Goal: Task Accomplishment & Management: Complete application form

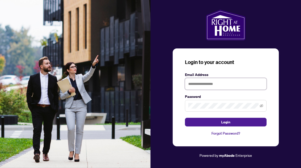
click at [194, 84] on input "text" at bounding box center [226, 84] width 82 height 12
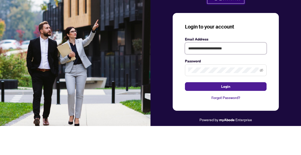
type input "**********"
click at [185, 66] on form "**********" at bounding box center [226, 93] width 82 height 55
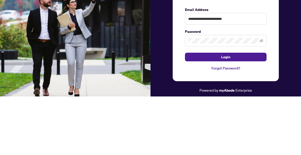
click at [197, 112] on button "Login" at bounding box center [226, 116] width 82 height 9
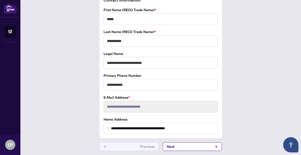
scroll to position [29, 0]
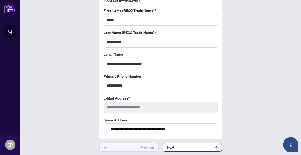
click at [196, 149] on button "Next" at bounding box center [192, 147] width 59 height 9
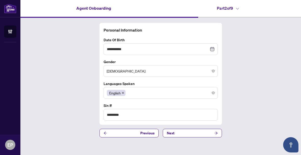
click at [196, 133] on button "Next" at bounding box center [192, 133] width 59 height 9
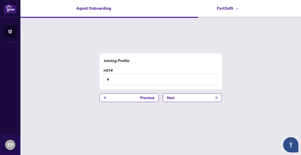
click at [194, 101] on button "Next" at bounding box center [192, 98] width 59 height 9
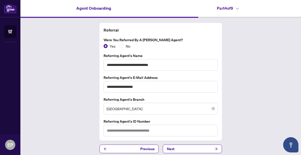
click at [201, 146] on button "Next" at bounding box center [192, 149] width 59 height 9
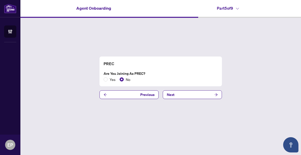
click at [192, 98] on button "Next" at bounding box center [192, 95] width 59 height 9
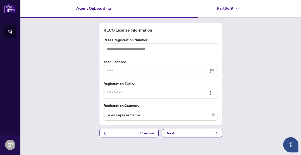
click at [202, 132] on button "Next" at bounding box center [192, 133] width 59 height 9
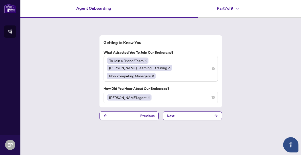
click at [202, 112] on button "Next" at bounding box center [192, 116] width 59 height 9
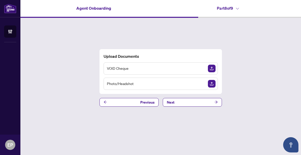
click at [195, 103] on button "Next" at bounding box center [192, 102] width 59 height 9
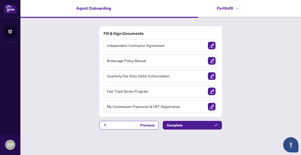
click at [210, 48] on img "Sign Document" at bounding box center [212, 46] width 8 height 8
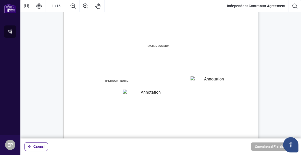
scroll to position [40, 0]
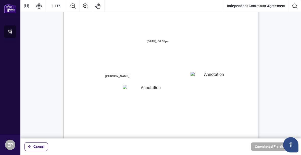
click at [197, 75] on textarea "01JXFR56RBW9B4NE74B50HY96A" at bounding box center [212, 76] width 42 height 8
click at [199, 77] on textarea "01JXFR56RBW9B4NE74B50HY96A" at bounding box center [212, 76] width 43 height 8
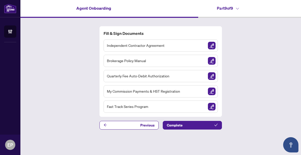
click at [105, 127] on span "button" at bounding box center [106, 125] width 4 height 8
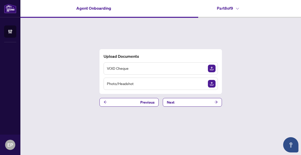
click at [102, 106] on button "Previous" at bounding box center [129, 102] width 59 height 9
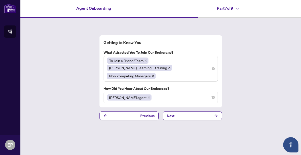
click at [104, 114] on icon "arrow-left" at bounding box center [106, 116] width 4 height 4
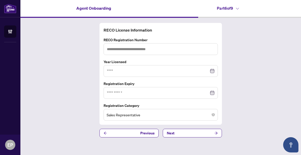
click at [181, 135] on button "Next" at bounding box center [192, 133] width 59 height 9
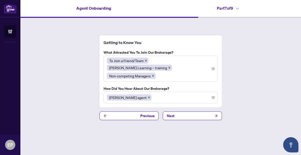
click at [182, 137] on div "Getting to Know You What attracted you to join our brokerage? To Join a Friend/…" at bounding box center [160, 78] width 281 height 120
click at [171, 116] on span "Next" at bounding box center [171, 116] width 8 height 8
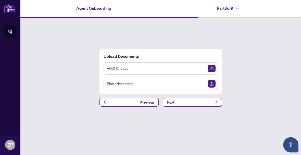
click at [172, 105] on span "Next" at bounding box center [171, 102] width 8 height 8
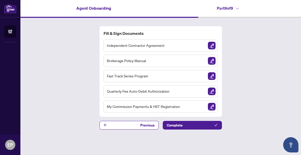
click at [208, 48] on span "button" at bounding box center [212, 46] width 8 height 8
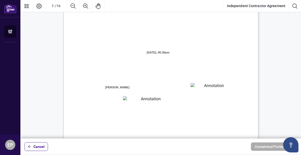
scroll to position [30, 0]
click at [206, 83] on textarea "01JXFR56RBW9B4NE74B50HY96A" at bounding box center [212, 86] width 42 height 8
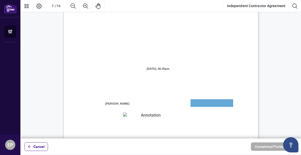
scroll to position [26, 0]
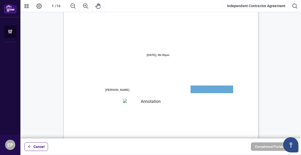
click at [38, 6] on button "Page Layout" at bounding box center [39, 6] width 12 height 12
click at [25, 7] on icon "Thumbnails" at bounding box center [26, 6] width 6 height 6
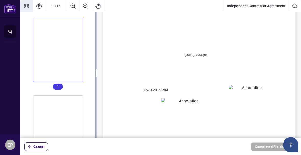
click at [23, 5] on button "Thumbnails" at bounding box center [26, 6] width 12 height 12
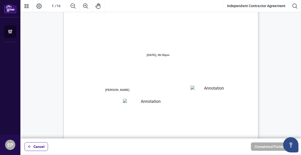
click at [94, 5] on button "Pan Mode" at bounding box center [98, 6] width 12 height 12
click at [97, 7] on icon "Pan Mode" at bounding box center [98, 6] width 6 height 6
click at [204, 47] on span "Page 1" at bounding box center [300, 135] width 376 height 194
click at [221, 92] on textarea "01JXFR56RBW9B4NE74B50HY96A" at bounding box center [212, 90] width 42 height 8
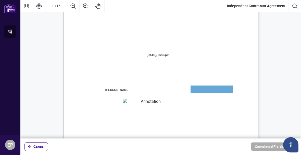
click at [220, 89] on textarea "01JXFR56RBW9B4NE74B50HY96A" at bounding box center [212, 90] width 43 height 8
click at [215, 92] on textarea "01JXFR56RBW9B4NE74B50HY96A" at bounding box center [212, 90] width 43 height 8
click at [219, 91] on textarea "01JXFR56RBW9B4NE74B50HY96A" at bounding box center [212, 90] width 43 height 8
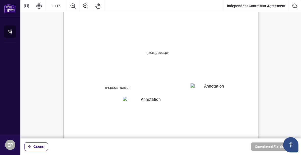
scroll to position [28, 0]
click at [220, 89] on textarea "01JXFR56RBW9B4NE74B50HY96A" at bounding box center [212, 88] width 42 height 8
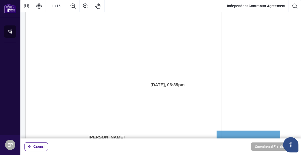
scroll to position [28, 16]
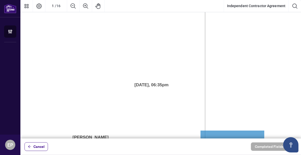
click at [223, 131] on textarea "01JXFR56RBW9B4NE74B50HY96A" at bounding box center [233, 136] width 64 height 11
click at [227, 136] on textarea "01JXFR56RBW9B4NE74B50HY96A" at bounding box center [233, 136] width 64 height 11
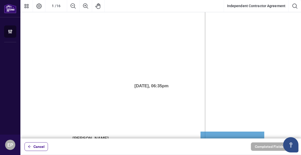
click at [232, 134] on textarea "01JXFR56RBW9B4NE74B50HY96A" at bounding box center [233, 137] width 64 height 11
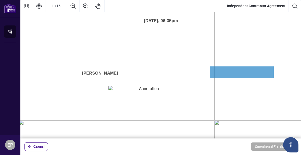
scroll to position [89, 7]
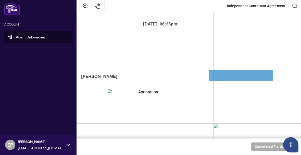
click at [70, 150] on div "EP [PERSON_NAME] [EMAIL_ADDRESS][DOMAIN_NAME]" at bounding box center [38, 145] width 77 height 20
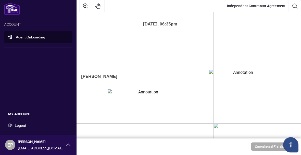
click at [64, 147] on span "[EMAIL_ADDRESS][DOMAIN_NAME]" at bounding box center [41, 148] width 46 height 6
